Goal: Book appointment/travel/reservation

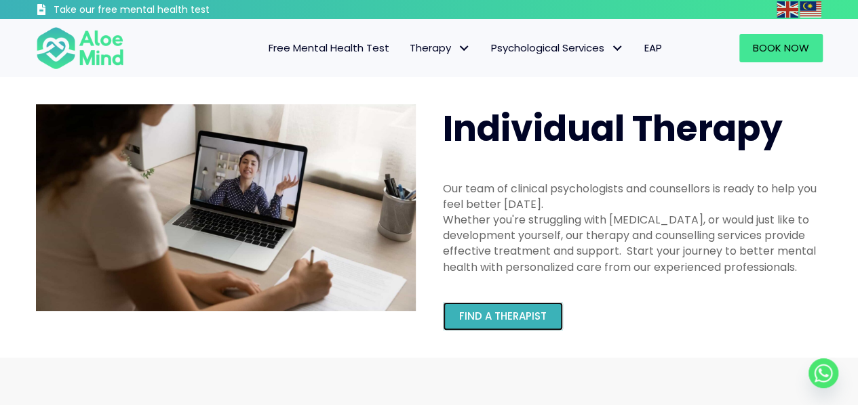
click at [554, 318] on link "Find a therapist" at bounding box center [503, 316] width 120 height 28
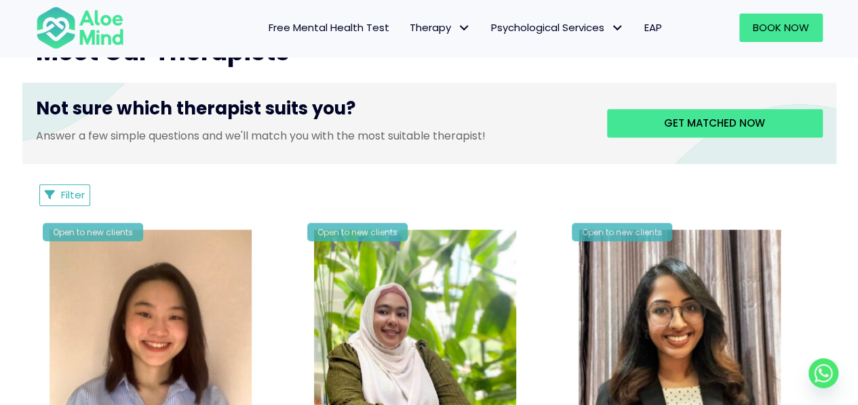
scroll to position [507, 0]
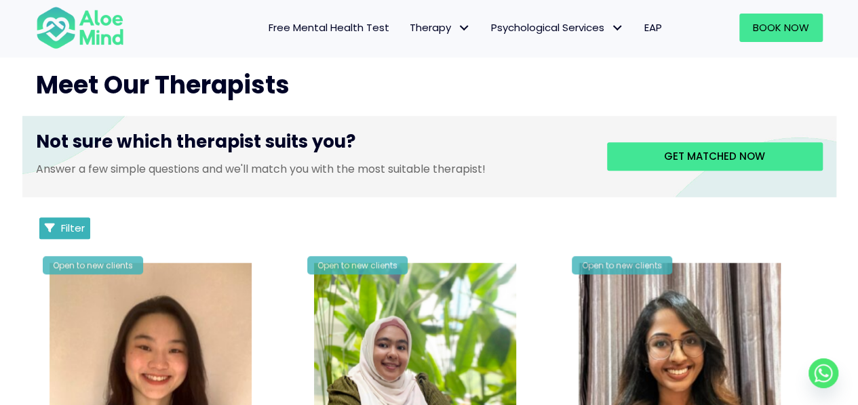
click at [43, 226] on button "Filter" at bounding box center [65, 229] width 52 height 22
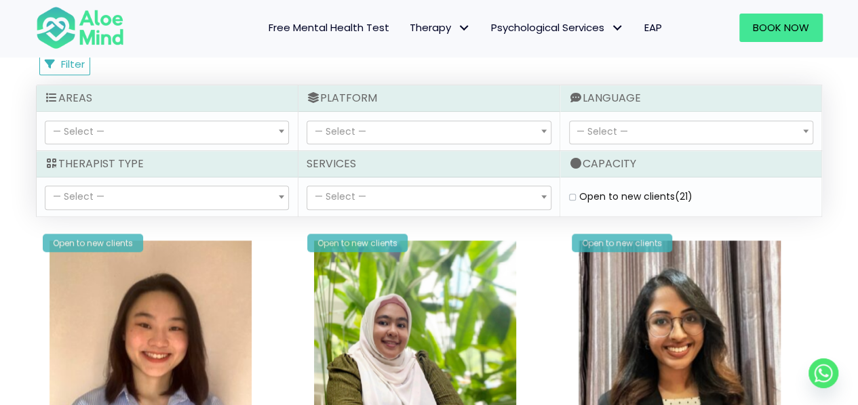
scroll to position [680, 0]
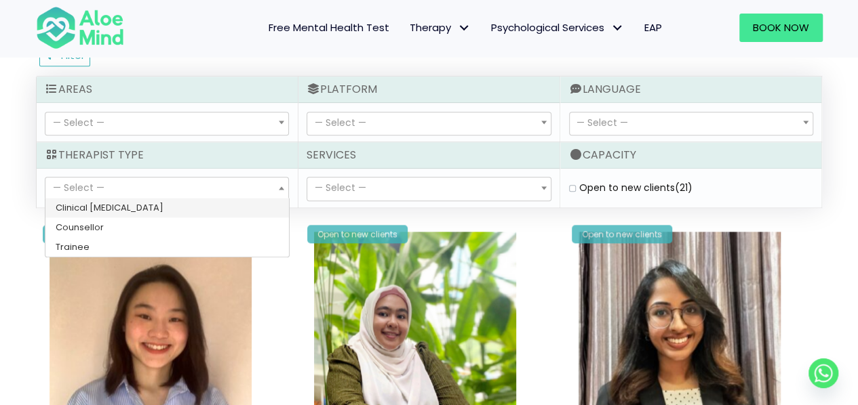
click at [243, 191] on span "— Select —" at bounding box center [166, 189] width 243 height 23
select select "80"
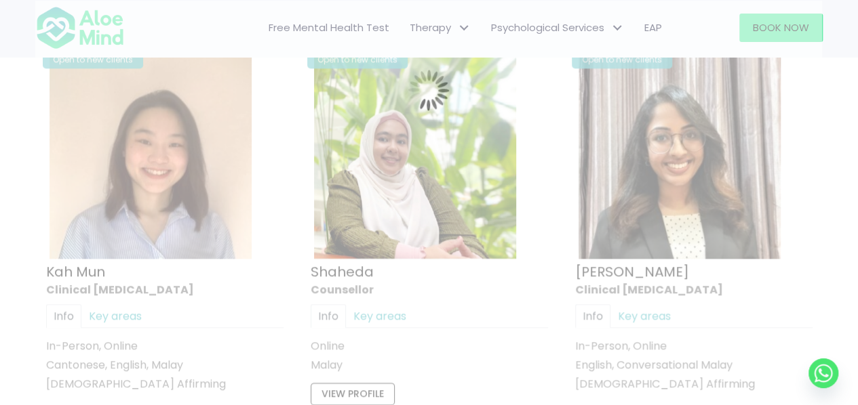
scroll to position [724, 0]
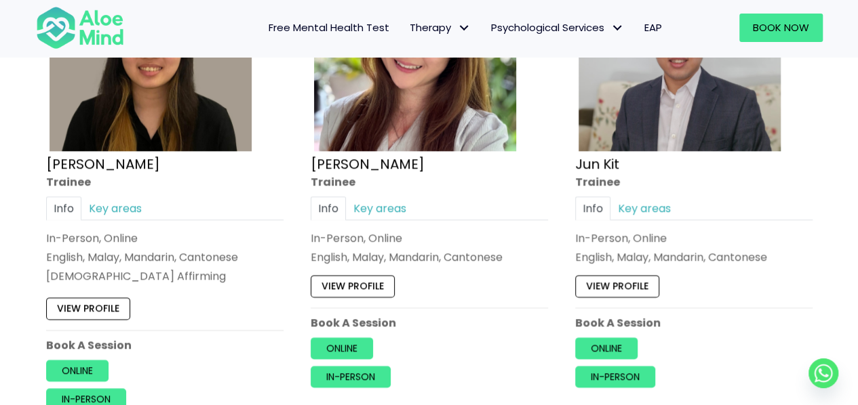
scroll to position [848, 0]
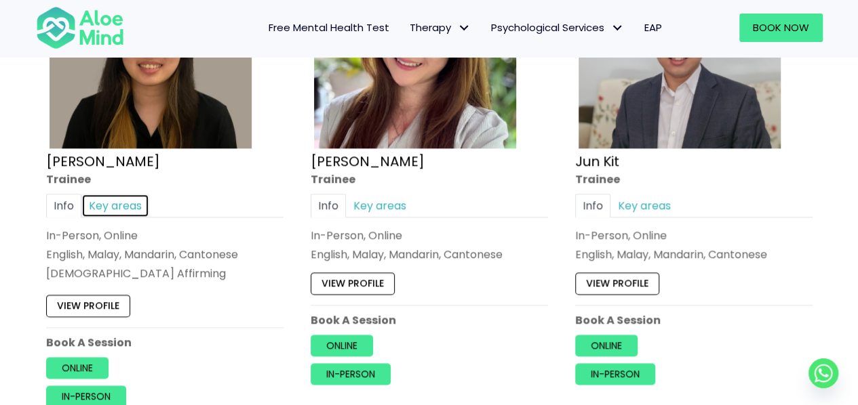
click at [118, 210] on link "Key areas" at bounding box center [115, 206] width 68 height 24
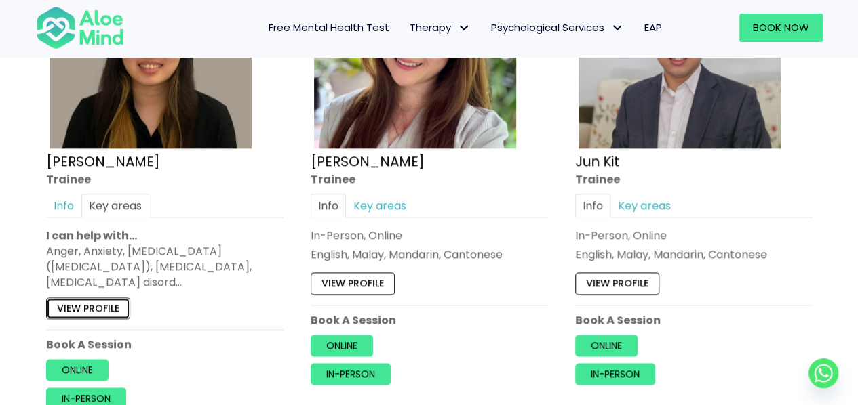
click at [104, 302] on link "View profile" at bounding box center [88, 309] width 84 height 22
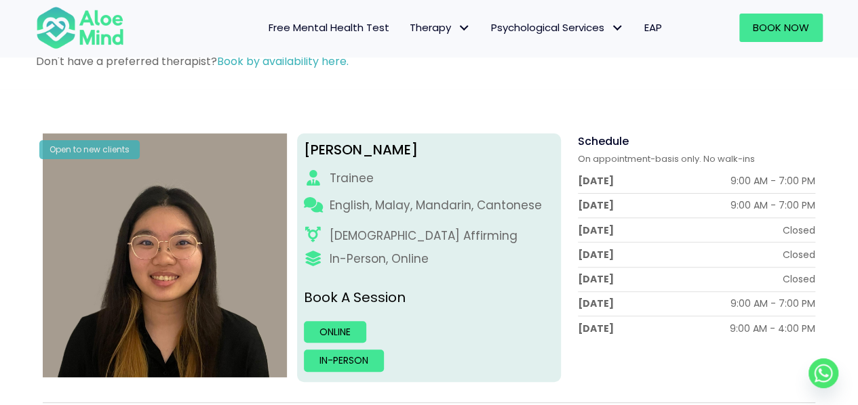
scroll to position [111, 0]
